Goal: Navigation & Orientation: Find specific page/section

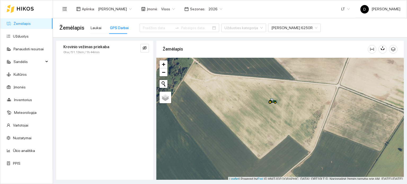
scroll to position [1, 0]
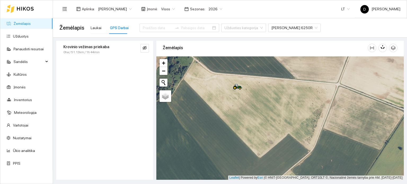
click at [23, 9] on icon at bounding box center [25, 9] width 17 height 4
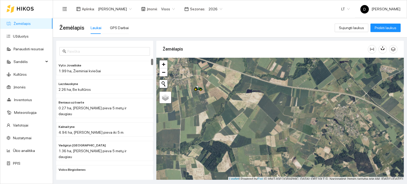
scroll to position [1, 0]
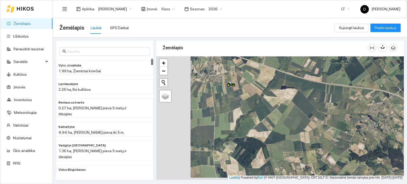
drag, startPoint x: 236, startPoint y: 111, endPoint x: 332, endPoint y: 74, distance: 102.3
click at [332, 75] on div at bounding box center [279, 118] width 247 height 124
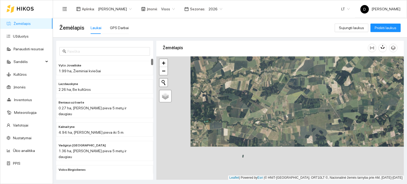
drag, startPoint x: 259, startPoint y: 158, endPoint x: 327, endPoint y: 102, distance: 88.5
click at [329, 101] on div at bounding box center [279, 118] width 247 height 124
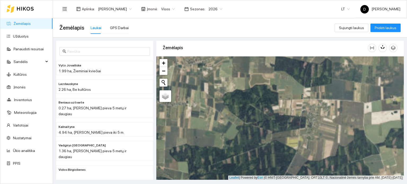
drag, startPoint x: 250, startPoint y: 125, endPoint x: 215, endPoint y: 19, distance: 111.4
click at [215, 19] on main "Žemėlapis Laukai GPS Darbai Sujungti laukus Pridėti laukus Vyto Jovailiske 1.99…" at bounding box center [230, 101] width 354 height 166
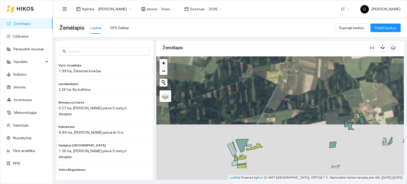
drag, startPoint x: 251, startPoint y: 120, endPoint x: 249, endPoint y: 75, distance: 44.5
click at [247, 77] on div at bounding box center [279, 118] width 247 height 124
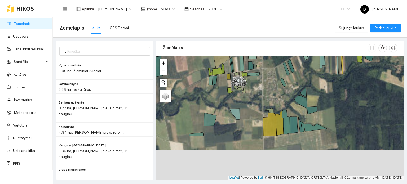
drag, startPoint x: 233, startPoint y: 152, endPoint x: 233, endPoint y: 93, distance: 58.8
click at [233, 93] on div at bounding box center [279, 118] width 247 height 124
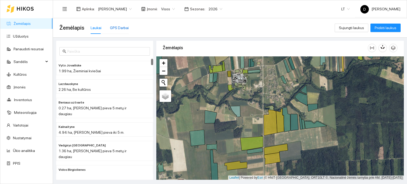
click at [115, 30] on div "GPS Darbai" at bounding box center [119, 28] width 19 height 6
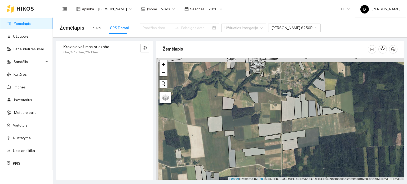
scroll to position [1, 0]
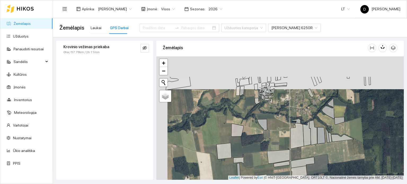
drag, startPoint x: 263, startPoint y: 98, endPoint x: 262, endPoint y: 114, distance: 15.4
click at [273, 129] on div at bounding box center [279, 118] width 247 height 124
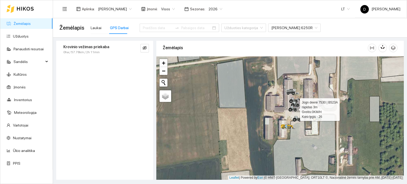
click at [295, 109] on icon at bounding box center [295, 110] width 2 height 2
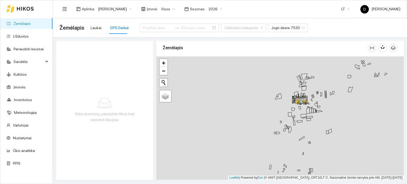
drag, startPoint x: 326, startPoint y: 93, endPoint x: 269, endPoint y: 127, distance: 66.1
click at [326, 98] on icon at bounding box center [326, 94] width 1 height 7
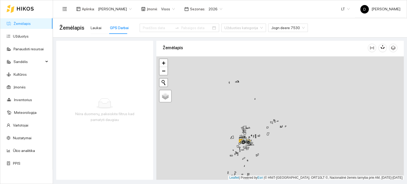
drag, startPoint x: 345, startPoint y: 91, endPoint x: 303, endPoint y: 152, distance: 74.5
click at [304, 152] on div at bounding box center [279, 118] width 247 height 124
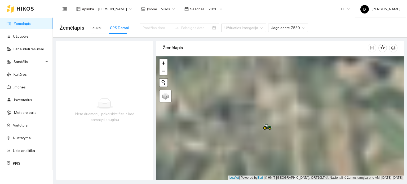
drag, startPoint x: 257, startPoint y: 107, endPoint x: 257, endPoint y: 140, distance: 32.6
click at [257, 140] on div at bounding box center [279, 118] width 247 height 124
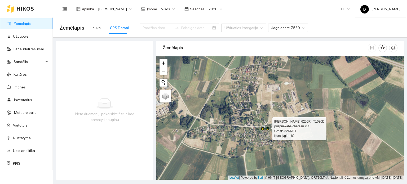
click at [268, 128] on icon at bounding box center [267, 129] width 2 height 2
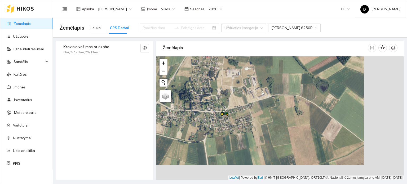
drag, startPoint x: 329, startPoint y: 135, endPoint x: 258, endPoint y: 105, distance: 77.6
click at [263, 106] on div at bounding box center [279, 118] width 247 height 124
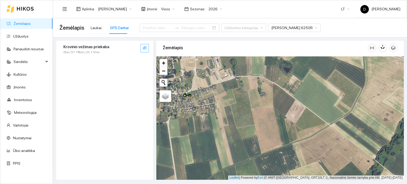
click at [145, 50] on span "eye-invisible" at bounding box center [144, 48] width 4 height 5
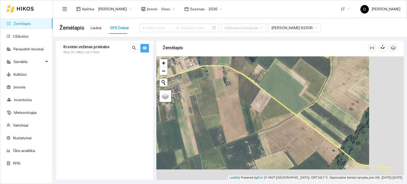
drag, startPoint x: 344, startPoint y: 142, endPoint x: 276, endPoint y: 115, distance: 73.0
click at [276, 115] on div at bounding box center [279, 118] width 247 height 124
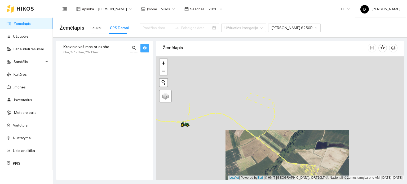
drag, startPoint x: 297, startPoint y: 103, endPoint x: 293, endPoint y: 148, distance: 45.4
click at [293, 148] on div at bounding box center [279, 118] width 247 height 124
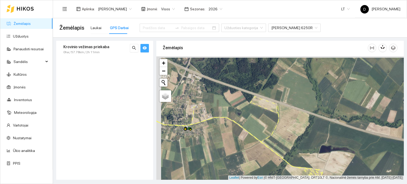
drag, startPoint x: 227, startPoint y: 122, endPoint x: 268, endPoint y: 111, distance: 42.2
click at [268, 112] on div at bounding box center [279, 118] width 247 height 124
